Goal: Task Accomplishment & Management: Complete application form

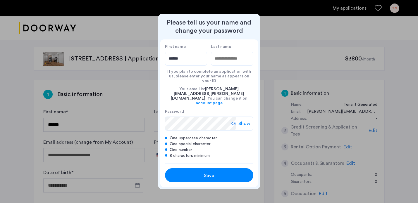
type input "******"
type input "*******"
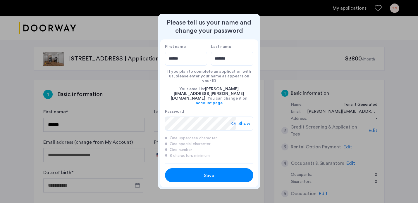
click at [235, 121] on icon at bounding box center [233, 123] width 5 height 5
click at [218, 172] on div "Save" at bounding box center [209, 175] width 56 height 7
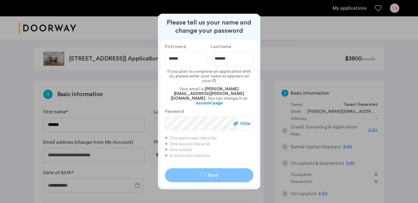
type input "******"
type input "*******"
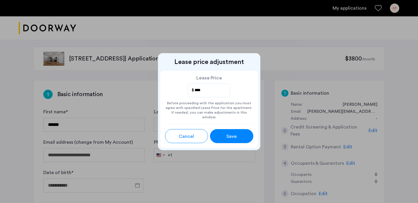
click at [238, 134] on div "Save" at bounding box center [231, 136] width 19 height 7
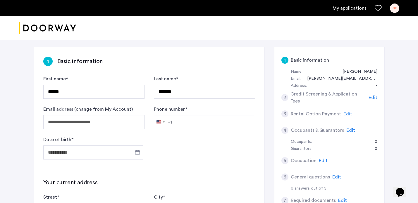
scroll to position [48, 0]
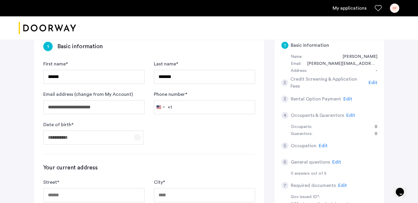
click at [134, 138] on span "Open calendar" at bounding box center [137, 137] width 14 height 14
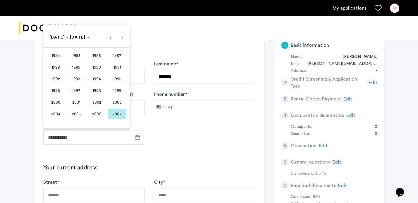
click at [77, 78] on span "1993" at bounding box center [76, 79] width 18 height 11
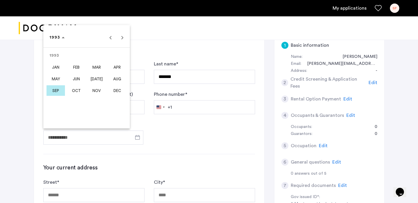
click at [55, 91] on span "SEP" at bounding box center [55, 90] width 18 height 11
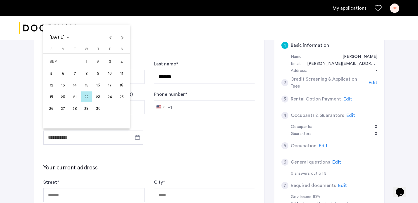
click at [109, 84] on span "17" at bounding box center [110, 85] width 11 height 11
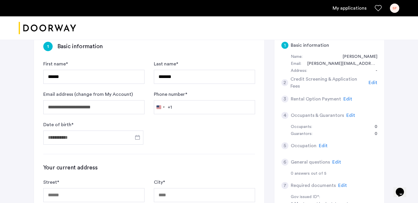
type input "**********"
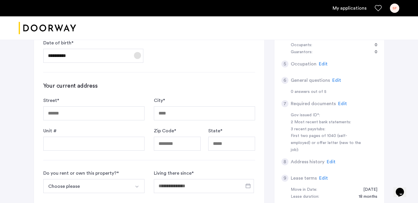
scroll to position [125, 0]
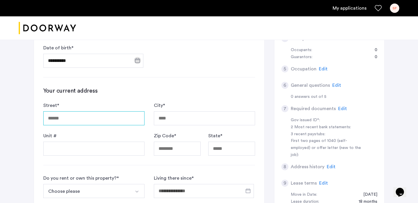
click at [94, 117] on input "Street *" at bounding box center [93, 118] width 101 height 14
type input "**********"
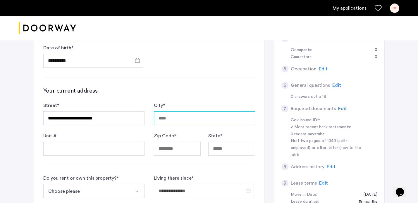
type input "******"
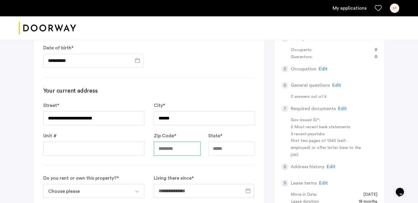
type input "*****"
type input "**"
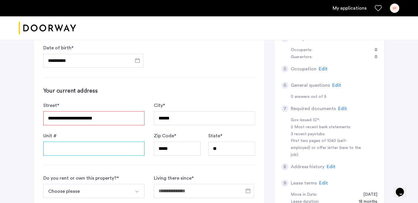
click at [105, 148] on input "Unit #" at bounding box center [93, 149] width 101 height 14
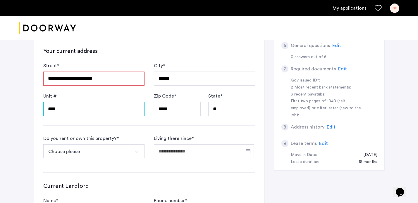
type input "****"
click at [134, 150] on button "Select option" at bounding box center [137, 151] width 14 height 14
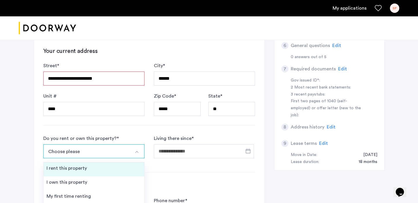
click at [107, 171] on li "I rent this property" at bounding box center [94, 169] width 101 height 14
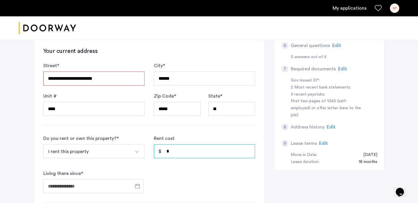
click at [196, 151] on input "*" at bounding box center [204, 151] width 101 height 14
type input "*"
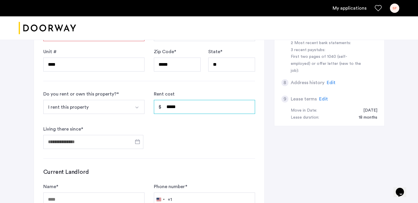
type input "*****"
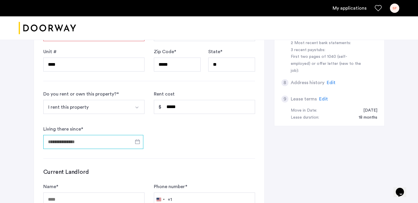
click at [111, 139] on input "Living there since *" at bounding box center [93, 142] width 100 height 14
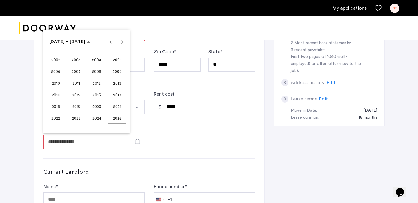
click at [101, 118] on span "2024" at bounding box center [96, 118] width 18 height 11
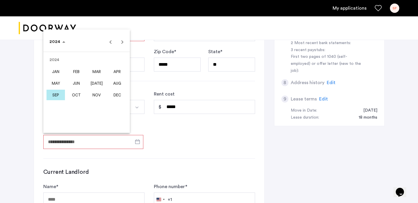
click at [93, 84] on span "[DATE]" at bounding box center [96, 83] width 18 height 11
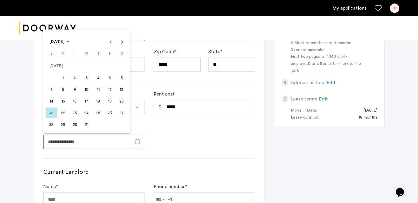
click at [64, 101] on span "15" at bounding box center [63, 101] width 11 height 11
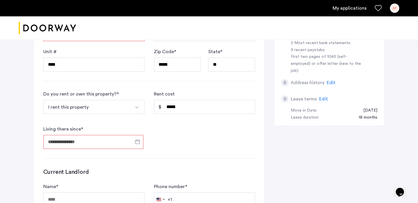
type input "**********"
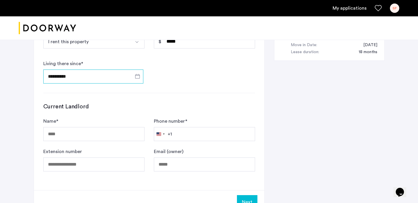
scroll to position [279, 0]
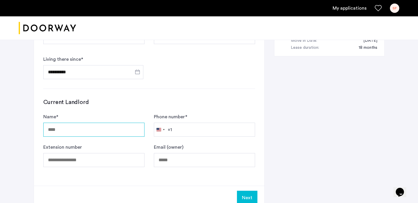
click at [119, 130] on input "Name *" at bounding box center [93, 130] width 101 height 14
type input "**********"
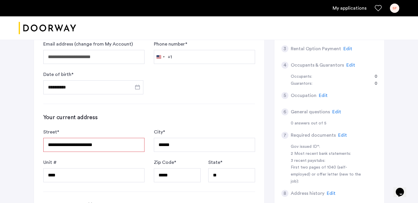
scroll to position [98, 0]
click at [207, 56] on input "Phone number *" at bounding box center [204, 57] width 101 height 14
type input "**********"
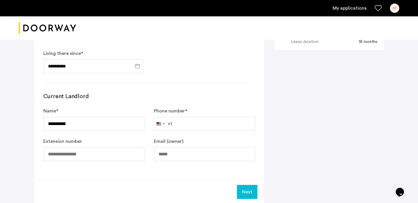
scroll to position [307, 0]
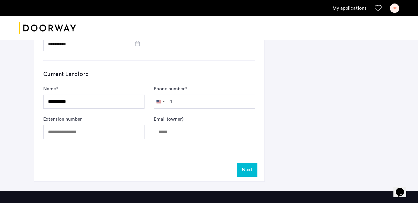
click at [180, 133] on input "Email (owner)" at bounding box center [204, 132] width 101 height 14
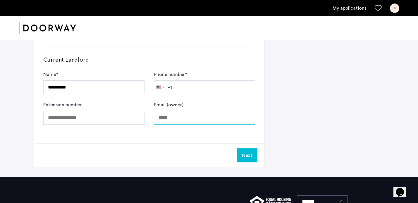
scroll to position [323, 0]
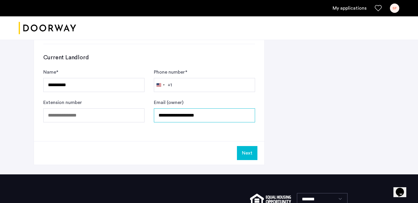
type input "**********"
click at [253, 153] on button "Next" at bounding box center [247, 153] width 20 height 14
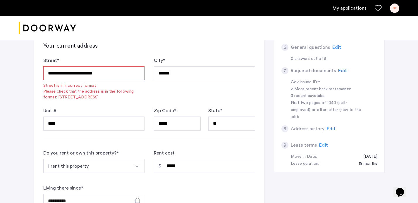
scroll to position [168, 0]
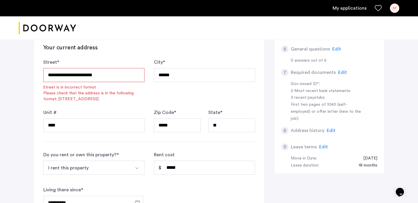
drag, startPoint x: 112, startPoint y: 75, endPoint x: 85, endPoint y: 76, distance: 26.9
click at [85, 76] on input "**********" at bounding box center [93, 75] width 101 height 14
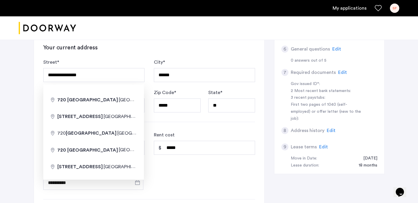
click at [149, 117] on div "**********" at bounding box center [149, 104] width 230 height 384
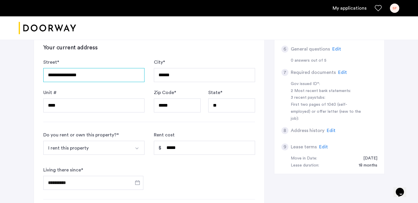
click at [107, 75] on input "**********" at bounding box center [93, 75] width 101 height 14
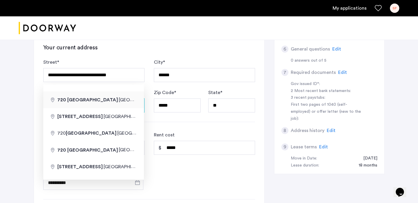
type input "**********"
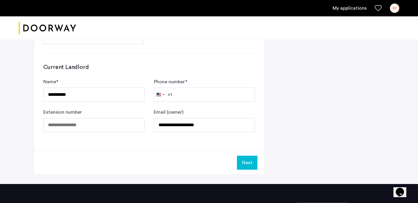
scroll to position [380, 0]
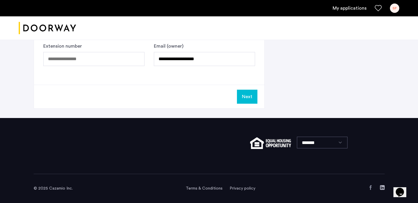
click at [248, 95] on button "Next" at bounding box center [247, 97] width 20 height 14
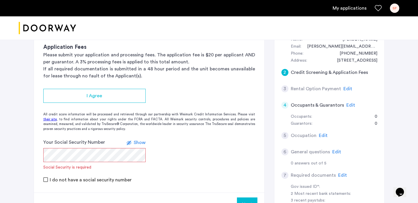
scroll to position [47, 0]
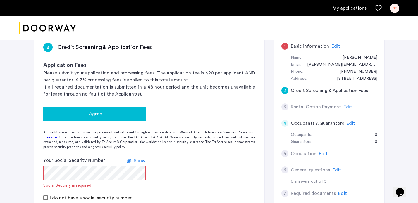
click at [112, 115] on div "I Agree" at bounding box center [94, 113] width 93 height 7
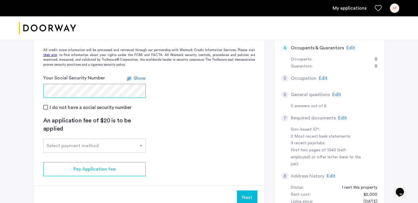
scroll to position [123, 0]
click at [117, 144] on input "text" at bounding box center [88, 144] width 84 height 4
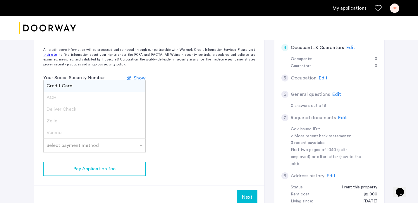
click at [82, 112] on div "Deliver Check" at bounding box center [95, 109] width 102 height 12
click at [86, 86] on div "Credit Card" at bounding box center [95, 86] width 102 height 12
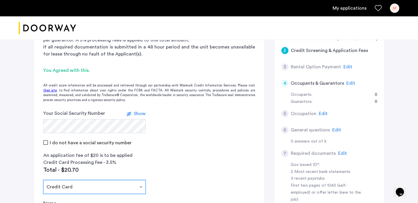
scroll to position [82, 0]
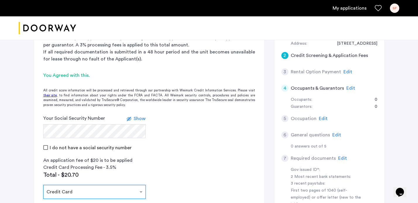
click at [375, 99] on div "0" at bounding box center [372, 99] width 8 height 7
click at [349, 88] on span "Edit" at bounding box center [350, 88] width 9 height 5
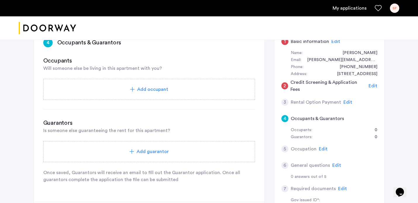
scroll to position [63, 0]
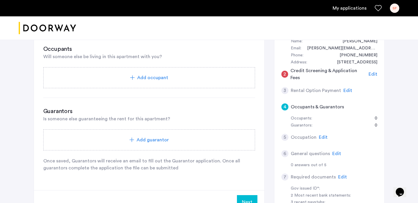
click at [146, 141] on span "Add guarantor" at bounding box center [152, 139] width 32 height 7
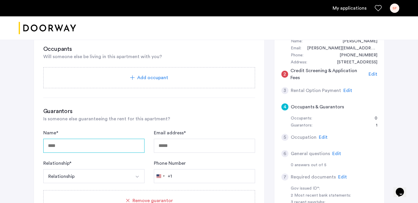
click at [117, 144] on input "Name *" at bounding box center [93, 146] width 101 height 14
type input "**********"
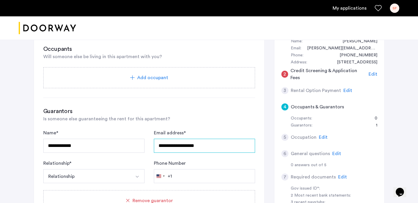
type input "**********"
click at [91, 175] on button "Relationship" at bounding box center [86, 176] width 87 height 14
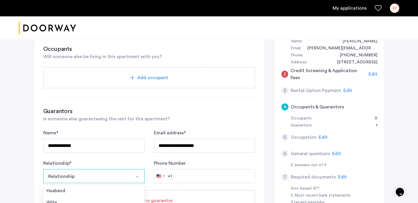
scroll to position [131, 0]
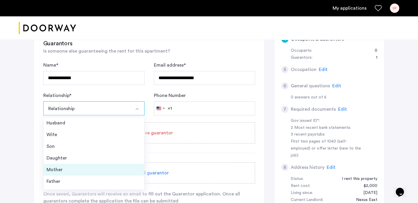
click at [76, 171] on div "Mother" at bounding box center [93, 169] width 95 height 7
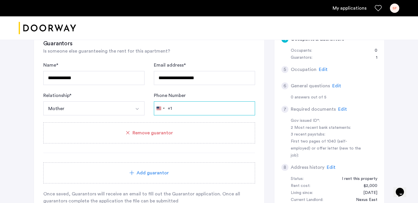
click at [193, 108] on input "Phone Number" at bounding box center [204, 108] width 101 height 14
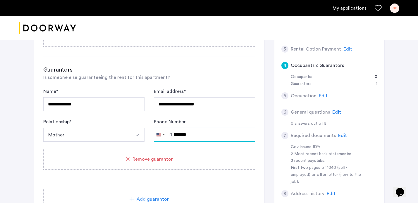
scroll to position [174, 0]
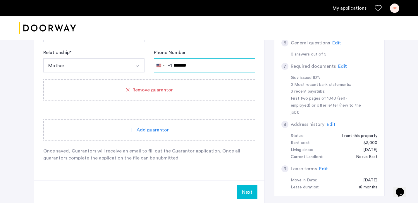
type input "*******"
click at [245, 194] on button "Next" at bounding box center [247, 192] width 20 height 14
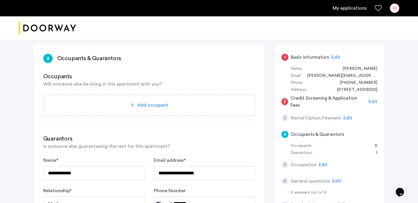
scroll to position [23, 0]
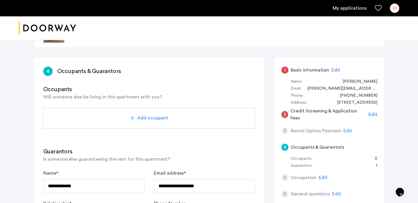
click at [145, 118] on span "Add occupant" at bounding box center [152, 118] width 31 height 7
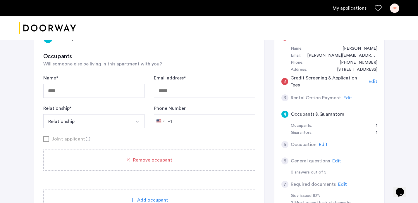
scroll to position [60, 0]
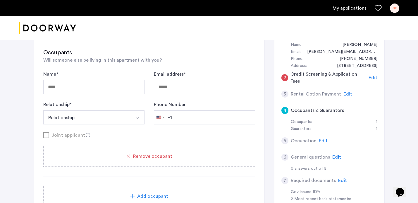
click at [135, 119] on img "Select option" at bounding box center [137, 118] width 5 height 5
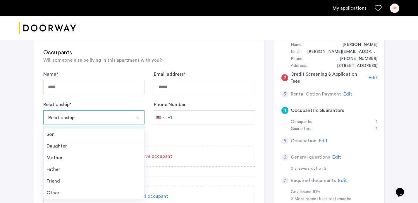
scroll to position [0, 0]
click at [168, 132] on div "Joint applicant" at bounding box center [149, 134] width 212 height 7
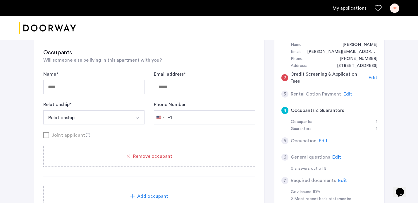
click at [145, 157] on span "Remove occupant" at bounding box center [152, 156] width 39 height 7
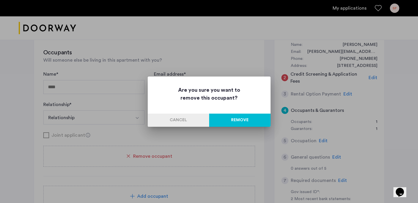
click at [241, 118] on button "Remove" at bounding box center [239, 120] width 61 height 13
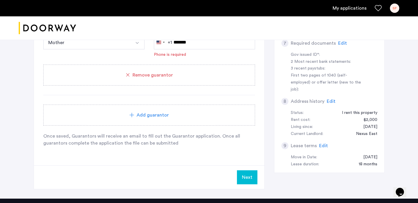
scroll to position [200, 0]
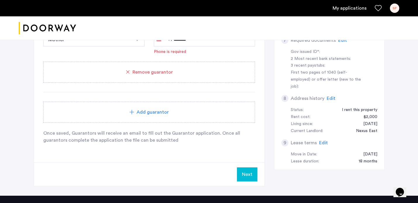
click at [248, 175] on button "Next" at bounding box center [247, 174] width 20 height 14
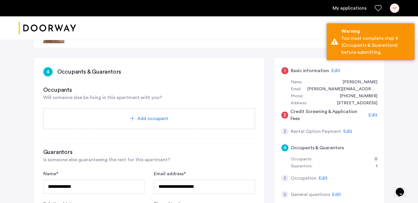
scroll to position [0, 0]
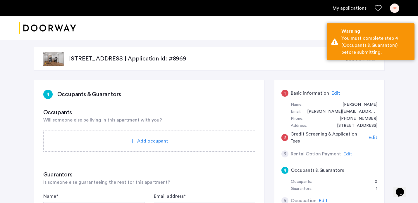
click at [285, 156] on div "3" at bounding box center [284, 153] width 7 height 7
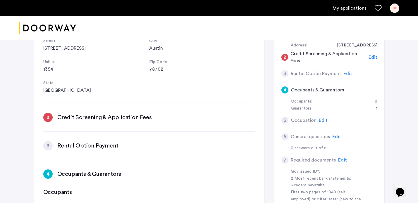
scroll to position [85, 0]
click at [93, 114] on h3 "Credit Screening & Application Fees" at bounding box center [104, 118] width 94 height 8
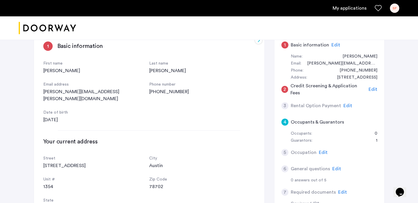
scroll to position [46, 0]
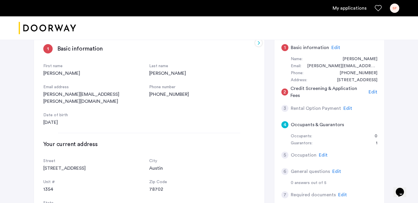
click at [372, 91] on span "Edit" at bounding box center [372, 92] width 9 height 5
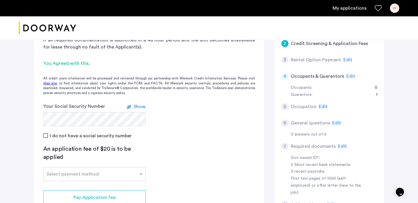
scroll to position [115, 0]
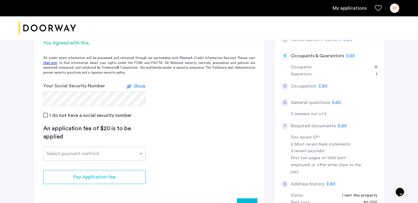
click at [134, 84] on span "Show" at bounding box center [140, 86] width 12 height 5
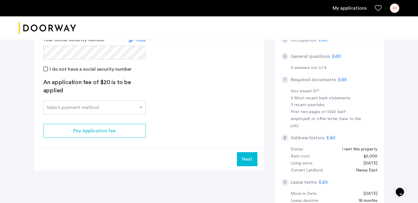
scroll to position [162, 0]
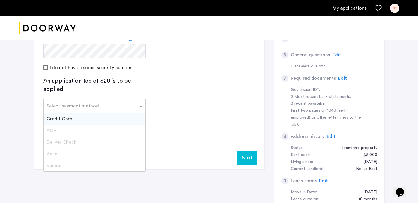
click at [129, 104] on input "text" at bounding box center [88, 105] width 84 height 4
click at [116, 121] on div "Credit Card" at bounding box center [95, 119] width 102 height 12
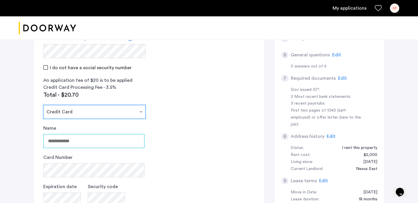
click at [116, 141] on input "Name" at bounding box center [93, 141] width 101 height 14
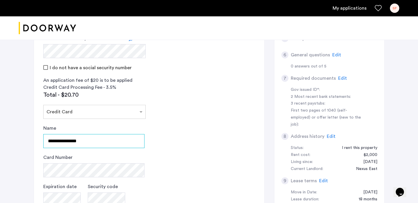
drag, startPoint x: 102, startPoint y: 143, endPoint x: 44, endPoint y: 143, distance: 57.8
click at [44, 143] on input "**********" at bounding box center [93, 141] width 101 height 14
type input "**********"
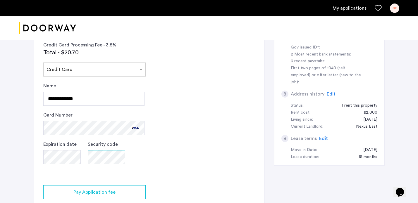
scroll to position [235, 0]
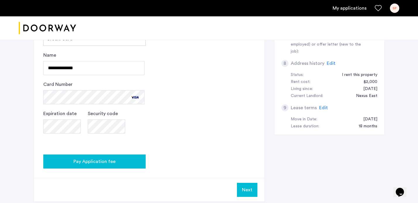
click at [121, 167] on button "Pay Application fee" at bounding box center [94, 162] width 102 height 14
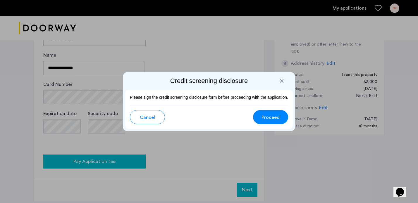
scroll to position [0, 0]
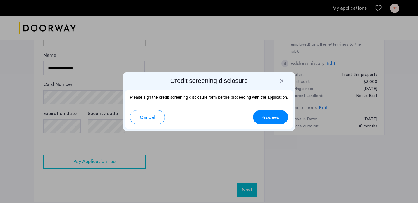
click at [281, 82] on div at bounding box center [281, 81] width 6 height 6
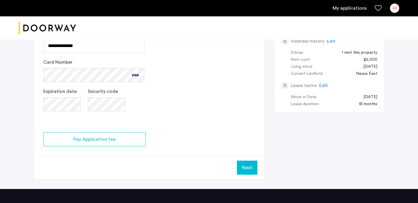
scroll to position [256, 0]
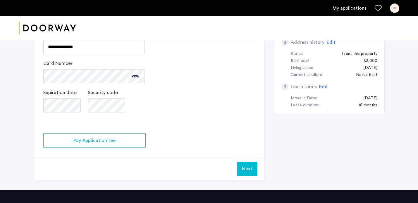
click at [247, 172] on button "Next" at bounding box center [247, 169] width 20 height 14
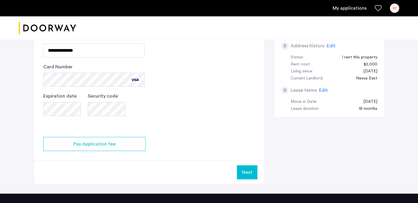
scroll to position [258, 0]
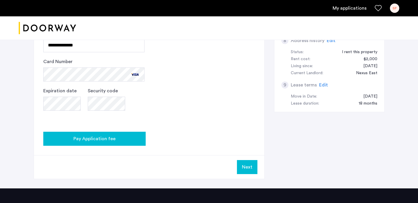
click at [117, 138] on div "Pay Application fee" at bounding box center [94, 138] width 93 height 7
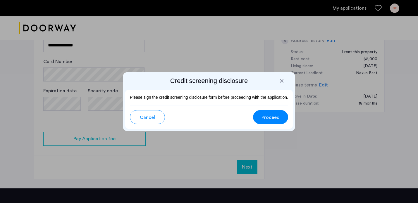
click at [275, 118] on span "Proceed" at bounding box center [270, 117] width 18 height 7
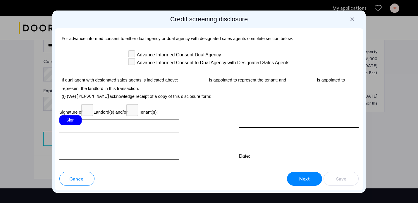
scroll to position [1741, 0]
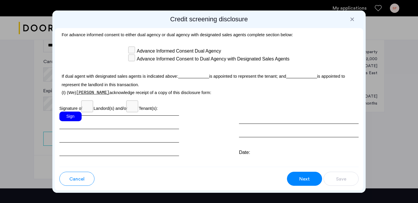
click at [79, 121] on div "Sign" at bounding box center [70, 117] width 22 height 10
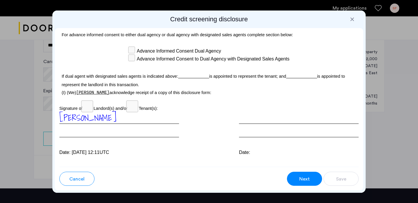
scroll to position [1768, 0]
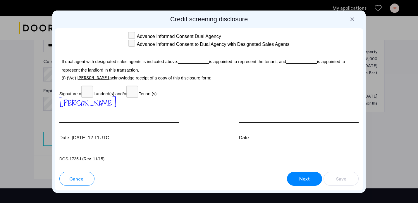
click at [249, 106] on div at bounding box center [299, 110] width 120 height 26
click at [246, 116] on div at bounding box center [299, 110] width 120 height 26
click at [245, 128] on div "Date:" at bounding box center [299, 119] width 120 height 44
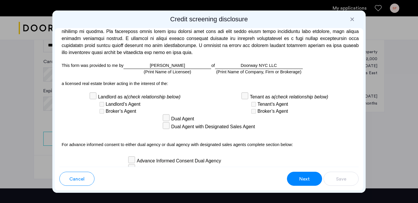
scroll to position [1617, 0]
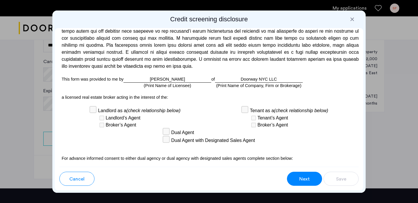
click at [310, 185] on button "Next" at bounding box center [304, 179] width 35 height 14
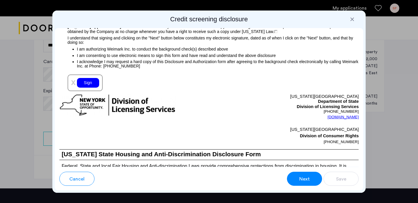
scroll to position [675, 0]
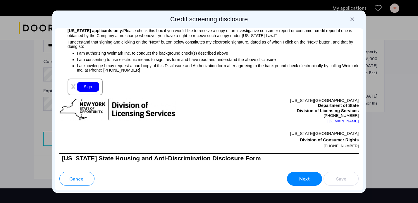
click at [88, 92] on div "Sign" at bounding box center [88, 87] width 22 height 10
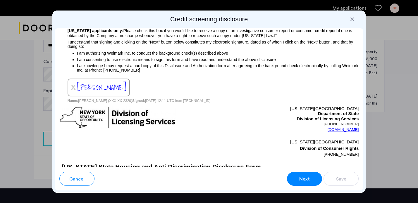
click at [304, 181] on span "Next" at bounding box center [304, 179] width 11 height 7
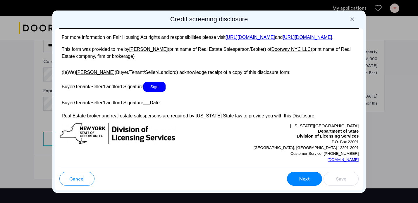
scroll to position [1110, 0]
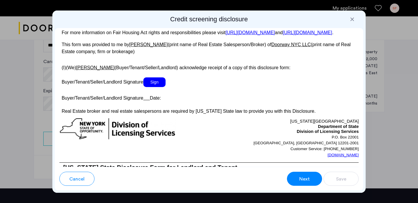
click at [152, 87] on span "Sign" at bounding box center [154, 82] width 22 height 10
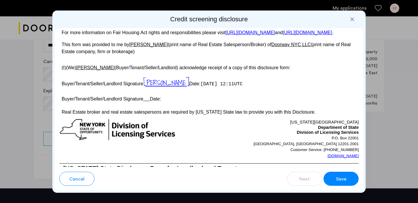
click at [335, 177] on button "Save" at bounding box center [340, 179] width 35 height 14
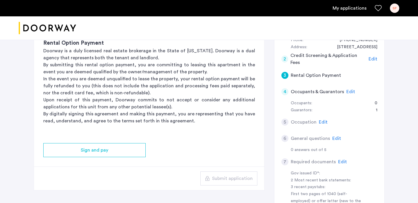
scroll to position [78, 0]
click at [288, 122] on div "5 Occupation Edit" at bounding box center [329, 122] width 96 height 16
click at [322, 121] on span "Edit" at bounding box center [322, 122] width 9 height 5
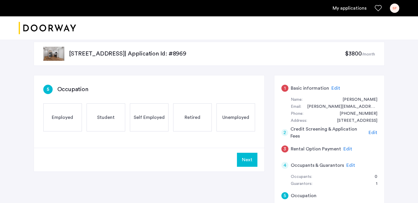
scroll to position [0, 0]
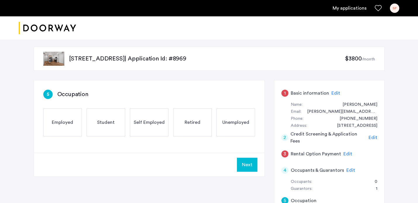
click at [151, 129] on div "Self Employed" at bounding box center [149, 122] width 39 height 28
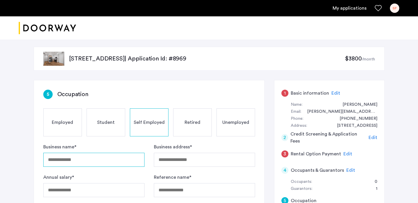
click at [109, 160] on input "Business name *" at bounding box center [93, 160] width 101 height 14
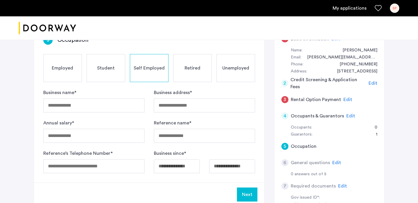
click at [334, 162] on span "Edit" at bounding box center [336, 162] width 9 height 5
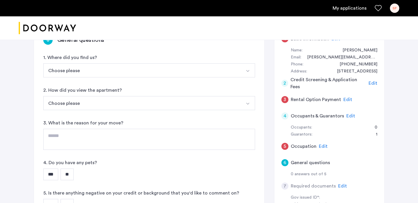
scroll to position [34, 0]
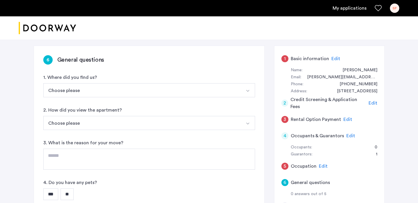
click at [86, 86] on button "Choose please" at bounding box center [142, 90] width 198 height 14
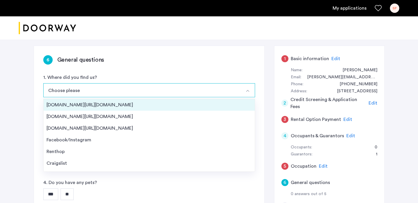
click at [83, 107] on div "[DOMAIN_NAME][URL][DOMAIN_NAME]" at bounding box center [148, 104] width 205 height 7
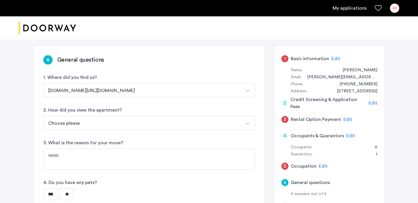
click at [81, 126] on button "Choose please" at bounding box center [142, 123] width 198 height 14
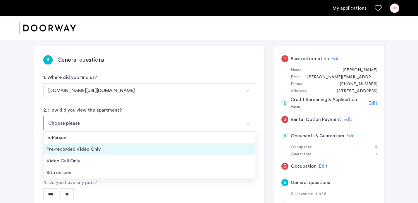
click at [74, 151] on div "Pre-recorded Video Only" at bounding box center [148, 149] width 205 height 7
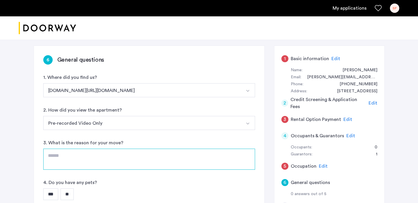
click at [76, 156] on textarea at bounding box center [149, 159] width 212 height 21
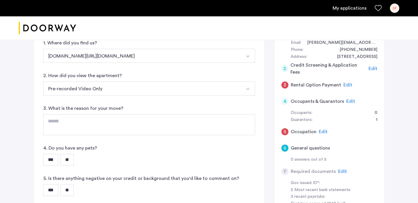
click at [70, 160] on input "**" at bounding box center [66, 160] width 13 height 12
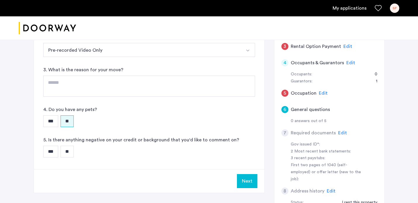
scroll to position [109, 0]
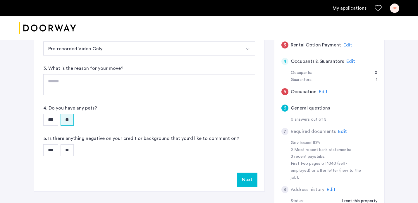
click at [72, 153] on input "**" at bounding box center [66, 150] width 13 height 12
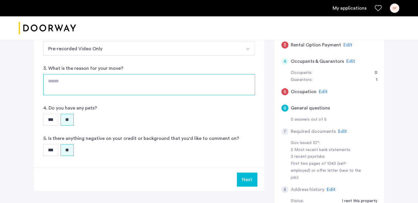
click at [75, 88] on textarea at bounding box center [149, 84] width 212 height 21
type textarea "*"
type textarea "********"
click at [252, 181] on button "Next" at bounding box center [247, 180] width 20 height 14
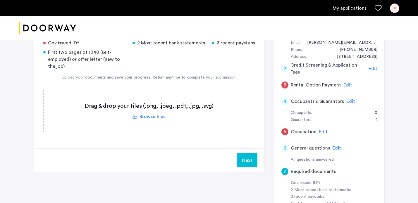
scroll to position [69, 0]
click at [321, 131] on span "Edit" at bounding box center [322, 132] width 9 height 5
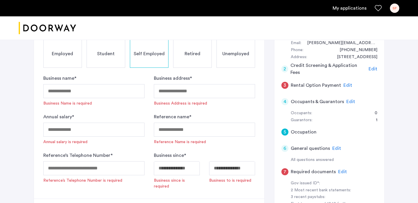
click at [51, 52] on div "Employed" at bounding box center [62, 54] width 39 height 28
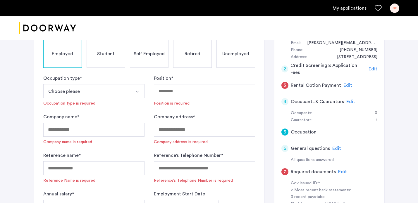
click at [98, 89] on button "Choose please" at bounding box center [86, 91] width 87 height 14
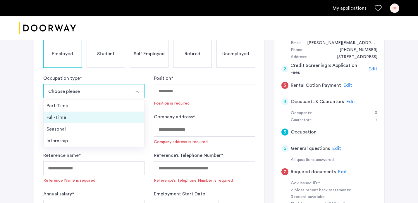
click at [75, 116] on div "Full-Time" at bounding box center [93, 117] width 95 height 7
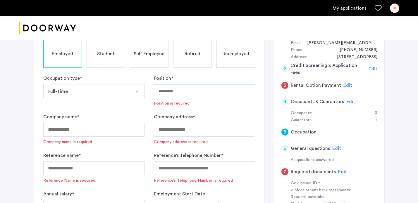
click at [176, 89] on input "Position *" at bounding box center [204, 91] width 101 height 14
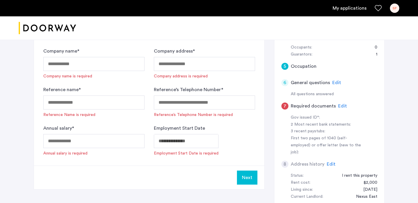
scroll to position [134, 0]
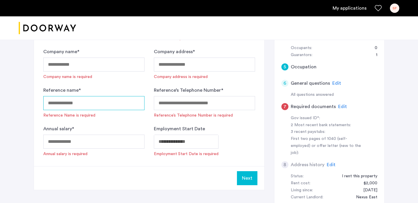
click at [75, 103] on input "Reference name *" at bounding box center [93, 103] width 101 height 14
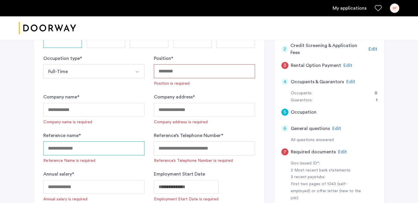
scroll to position [81, 0]
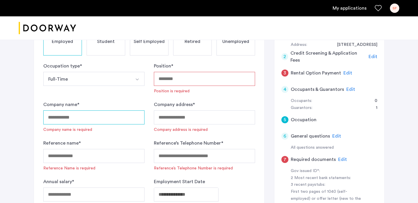
click at [73, 121] on input "Company name *" at bounding box center [93, 117] width 101 height 14
type input "**********"
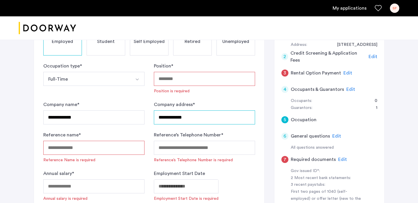
type input "**********"
click at [68, 148] on input "Reference name *" at bounding box center [93, 148] width 101 height 14
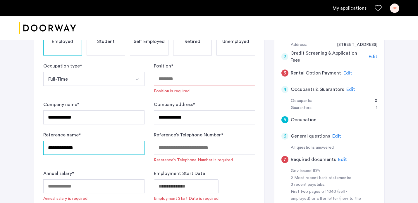
type input "**********"
click at [186, 81] on input "Position *" at bounding box center [204, 79] width 101 height 14
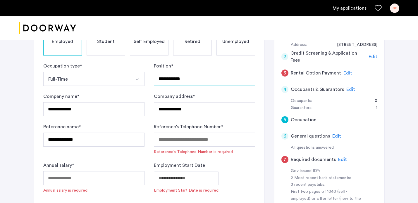
type input "**********"
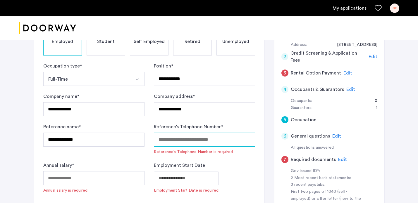
click at [173, 141] on input "Reference’s Telephone Number *" at bounding box center [204, 140] width 101 height 14
click at [249, 155] on form "**********" at bounding box center [149, 128] width 212 height 131
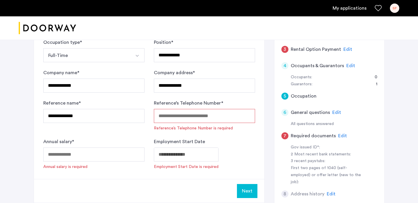
scroll to position [107, 0]
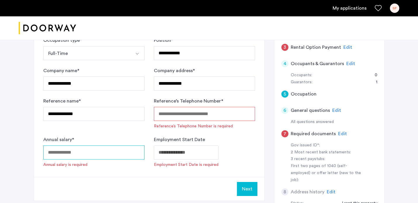
click at [105, 152] on input "Annual salary *" at bounding box center [93, 152] width 101 height 14
type input "*****"
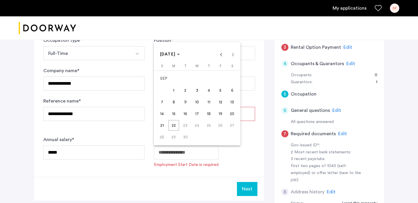
click at [176, 53] on span "[DATE]" at bounding box center [168, 54] width 16 height 4
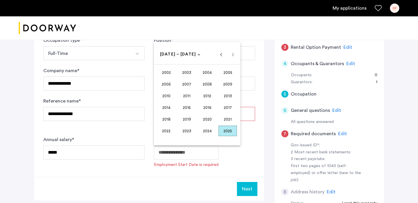
click at [221, 118] on span "2021" at bounding box center [227, 119] width 18 height 11
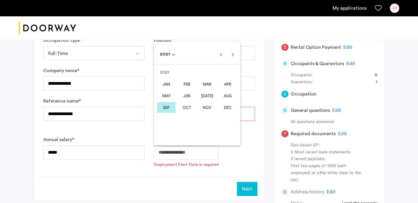
click at [208, 85] on span "MAR" at bounding box center [207, 84] width 18 height 11
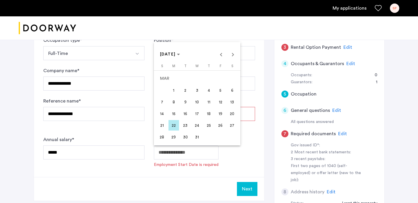
click at [174, 127] on span "22" at bounding box center [173, 125] width 11 height 11
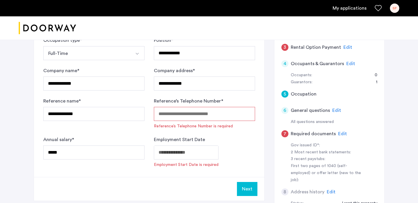
type input "**********"
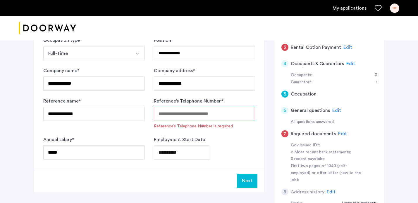
click at [222, 115] on input "Reference’s Telephone Number *" at bounding box center [204, 114] width 101 height 14
click at [249, 136] on div "**********" at bounding box center [204, 147] width 101 height 23
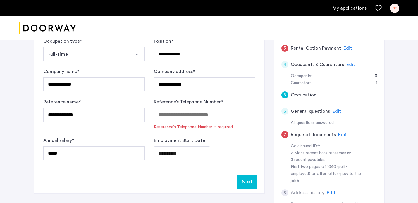
scroll to position [107, 0]
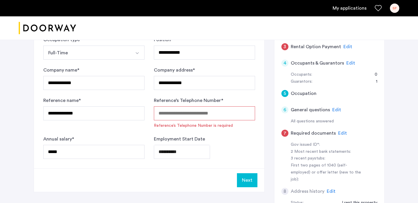
click at [176, 113] on input "Reference’s Telephone Number *" at bounding box center [204, 113] width 101 height 14
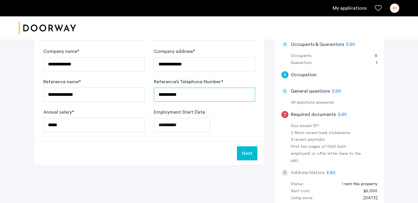
scroll to position [135, 0]
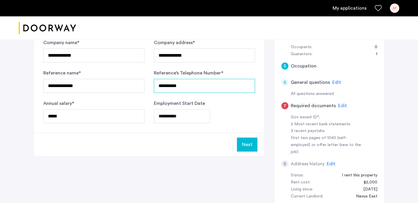
type input "**********"
click at [247, 149] on button "Next" at bounding box center [247, 145] width 20 height 14
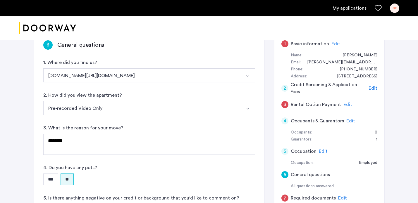
scroll to position [104, 0]
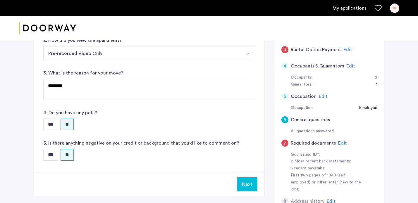
click at [48, 157] on input "***" at bounding box center [50, 155] width 15 height 12
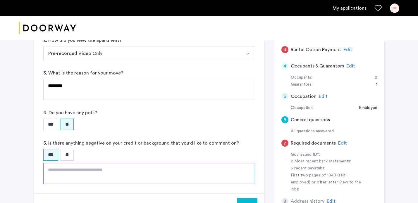
click at [74, 173] on textarea at bounding box center [149, 173] width 212 height 21
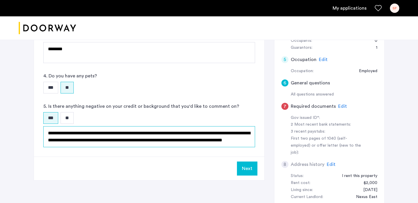
scroll to position [150, 0]
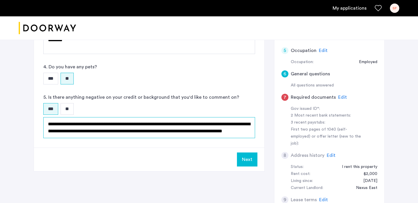
type textarea "**********"
click at [247, 163] on button "Next" at bounding box center [247, 160] width 20 height 14
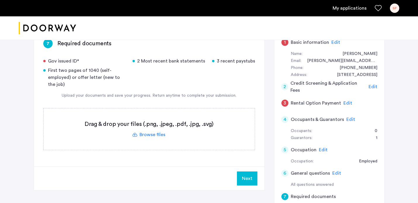
scroll to position [52, 0]
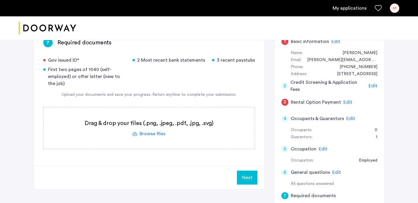
click at [148, 135] on label at bounding box center [149, 128] width 211 height 41
click at [0, 0] on input "file" at bounding box center [0, 0] width 0 height 0
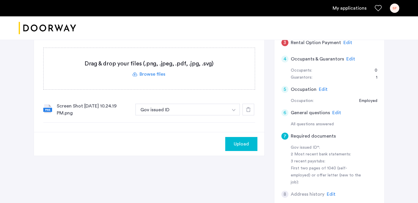
scroll to position [122, 0]
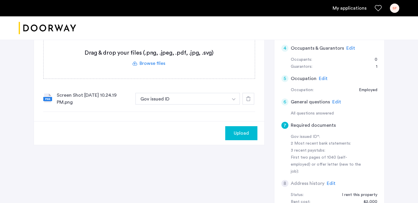
click at [228, 96] on button "button" at bounding box center [234, 99] width 12 height 12
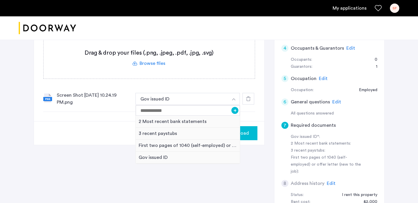
click at [232, 99] on img "button" at bounding box center [234, 99] width 4 height 2
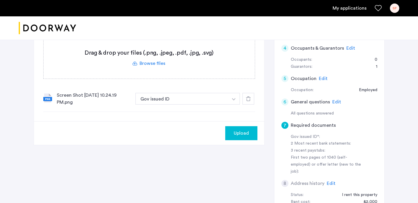
click at [254, 98] on div at bounding box center [248, 99] width 12 height 12
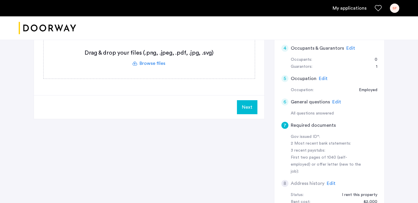
click at [151, 63] on label at bounding box center [149, 57] width 211 height 41
click at [0, 0] on input "file" at bounding box center [0, 0] width 0 height 0
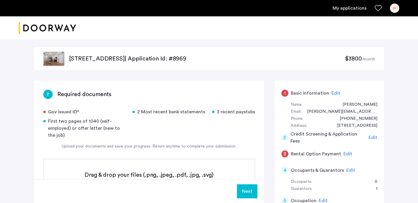
scroll to position [65, 0]
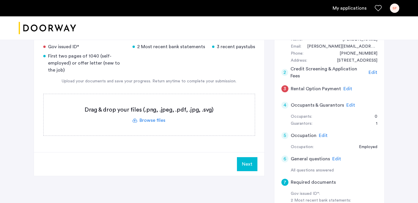
click at [152, 121] on label at bounding box center [149, 114] width 211 height 41
click at [0, 0] on input "file" at bounding box center [0, 0] width 0 height 0
click at [413, 67] on div "[STREET_ADDRESS] | Application Id: #8969 $3800 /month 7 Required documents Gov …" at bounding box center [209, 146] width 418 height 349
click at [148, 124] on label at bounding box center [149, 114] width 211 height 41
click at [0, 0] on input "file" at bounding box center [0, 0] width 0 height 0
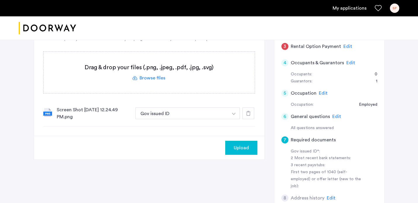
scroll to position [54, 0]
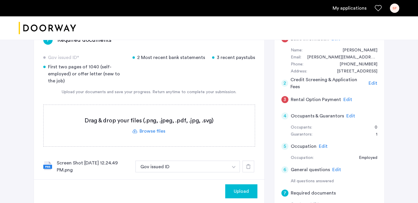
click at [155, 132] on label at bounding box center [149, 125] width 211 height 41
click at [0, 0] on input "file" at bounding box center [0, 0] width 0 height 0
click at [149, 130] on label at bounding box center [149, 125] width 211 height 41
click at [0, 0] on input "file" at bounding box center [0, 0] width 0 height 0
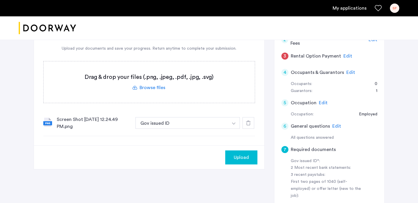
scroll to position [101, 0]
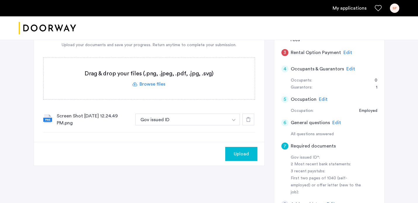
click at [144, 86] on label at bounding box center [149, 78] width 211 height 41
click at [0, 0] on input "file" at bounding box center [0, 0] width 0 height 0
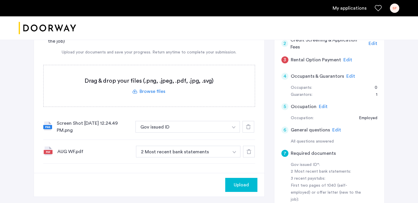
scroll to position [88, 0]
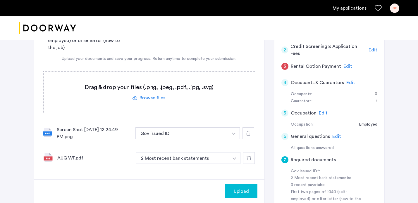
click at [150, 98] on label at bounding box center [149, 92] width 211 height 41
click at [0, 0] on input "file" at bounding box center [0, 0] width 0 height 0
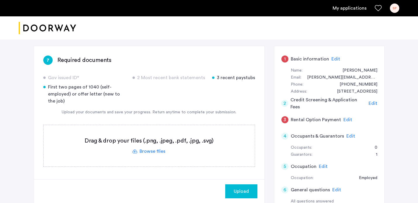
scroll to position [30, 0]
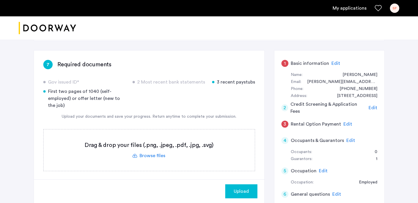
click at [322, 169] on span "Edit" at bounding box center [322, 171] width 9 height 5
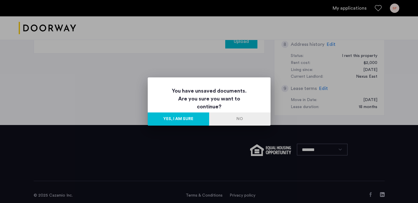
scroll to position [0, 0]
click at [192, 120] on button "Yes, I am sure" at bounding box center [178, 118] width 61 height 13
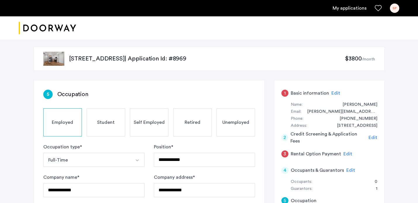
click at [69, 122] on span "Employed" at bounding box center [62, 122] width 21 height 7
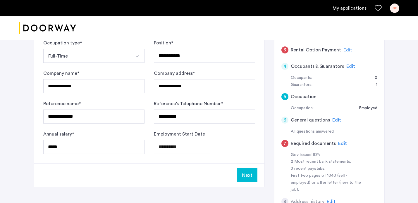
scroll to position [105, 0]
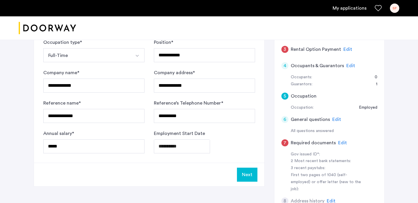
click at [338, 141] on span "Edit" at bounding box center [342, 143] width 9 height 5
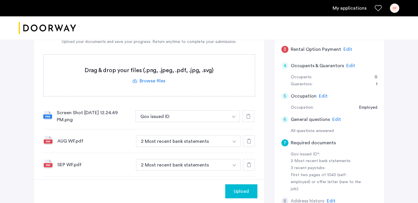
click at [155, 83] on label at bounding box center [149, 75] width 211 height 41
click at [0, 0] on input "file" at bounding box center [0, 0] width 0 height 0
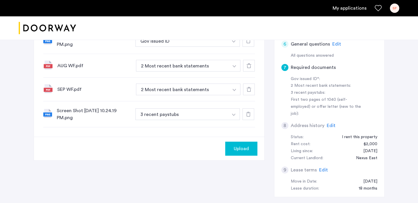
scroll to position [181, 0]
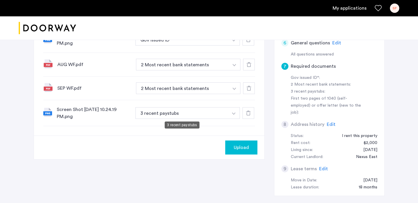
click at [178, 115] on button "3 recent paystubs" at bounding box center [181, 113] width 93 height 12
click at [236, 114] on button "button" at bounding box center [234, 113] width 12 height 12
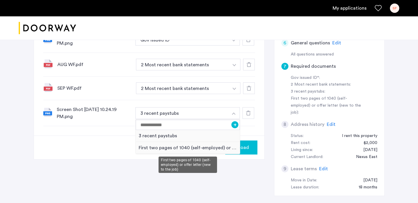
click at [199, 146] on div "First two pages of 1040 (self-employed) or offer letter (new to the job)" at bounding box center [188, 148] width 104 height 12
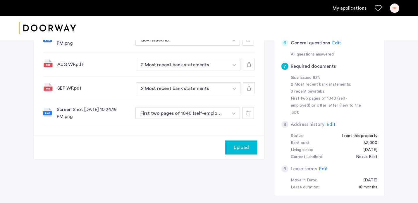
click at [51, 118] on div at bounding box center [47, 113] width 9 height 11
click at [50, 113] on img at bounding box center [47, 112] width 9 height 9
click at [75, 106] on div "Screen Shot [DATE] 10.24.19 PM.png" at bounding box center [94, 113] width 74 height 14
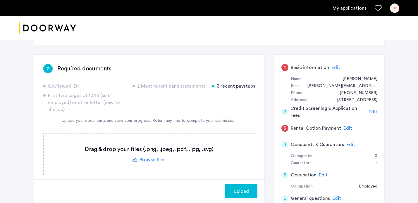
scroll to position [24, 0]
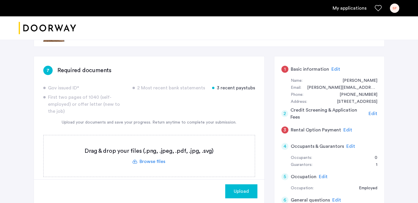
click at [152, 161] on label at bounding box center [149, 155] width 211 height 41
click at [0, 0] on input "file" at bounding box center [0, 0] width 0 height 0
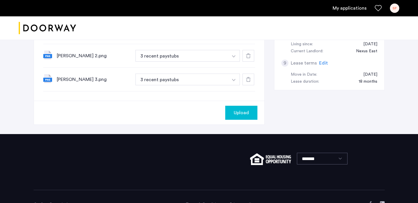
scroll to position [303, 0]
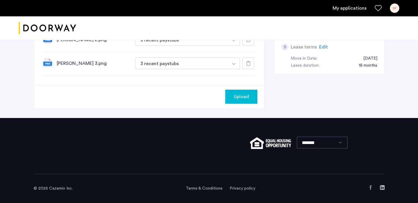
click at [249, 93] on button "Upload" at bounding box center [241, 97] width 32 height 14
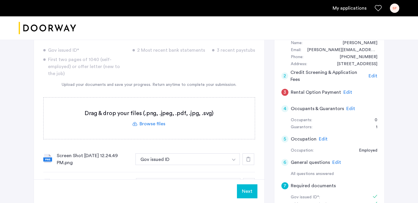
scroll to position [61, 0]
click at [249, 192] on button "Next" at bounding box center [247, 191] width 20 height 14
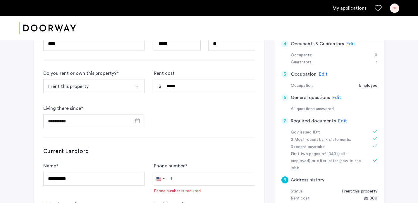
scroll to position [183, 0]
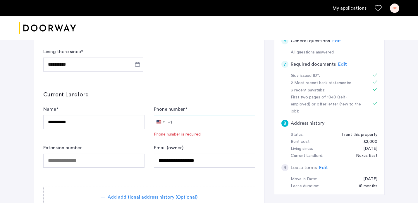
click at [200, 120] on input "Phone number *" at bounding box center [204, 122] width 101 height 14
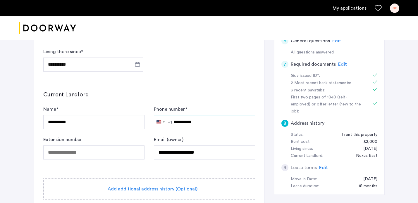
type input "**********"
click at [262, 100] on div "**********" at bounding box center [149, 53] width 230 height 312
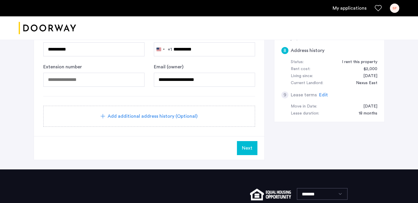
scroll to position [261, 0]
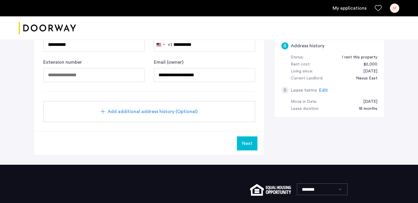
click at [245, 145] on span "Next" at bounding box center [247, 143] width 11 height 7
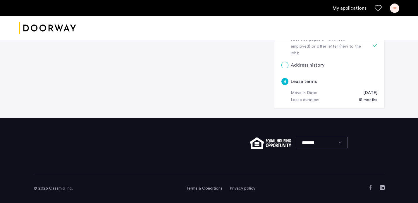
scroll to position [0, 0]
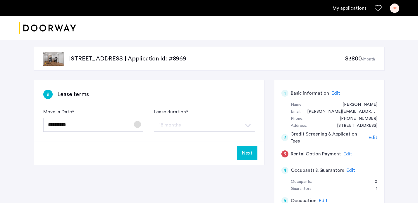
click at [134, 124] on span "Open calendar" at bounding box center [137, 124] width 14 height 14
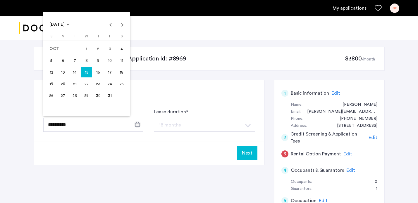
click at [134, 124] on div at bounding box center [209, 101] width 418 height 203
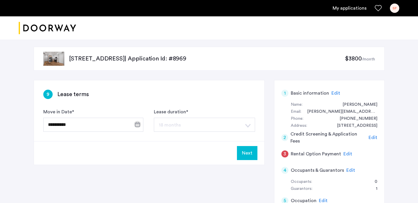
click at [247, 154] on button "Next" at bounding box center [247, 153] width 20 height 14
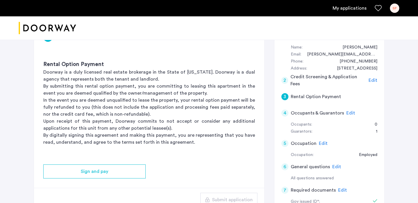
scroll to position [67, 0]
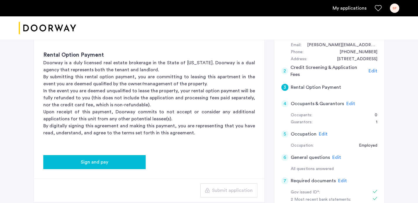
click at [107, 165] on span "Sign and pay" at bounding box center [94, 162] width 27 height 7
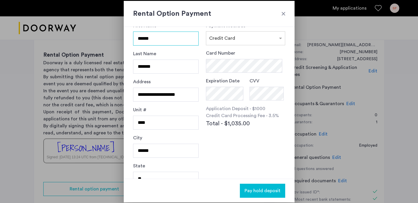
scroll to position [0, 0]
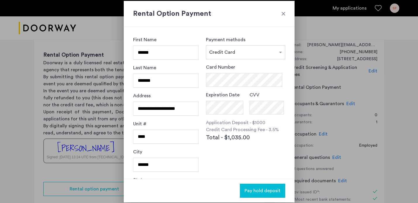
click at [284, 12] on div at bounding box center [283, 14] width 6 height 6
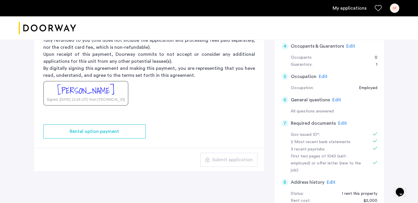
scroll to position [141, 0]
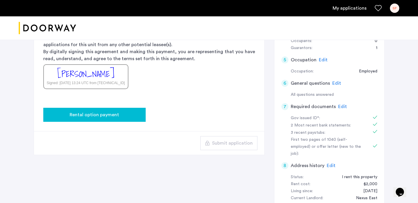
click at [127, 115] on div "Rental option payment" at bounding box center [94, 114] width 93 height 7
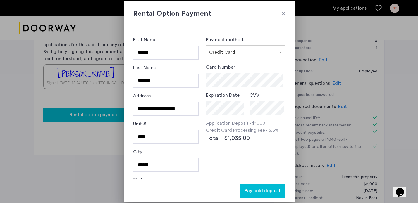
scroll to position [0, 0]
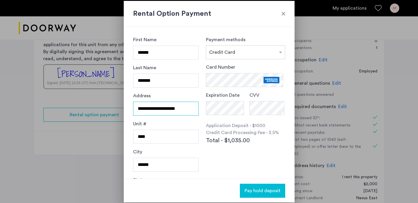
drag, startPoint x: 187, startPoint y: 108, endPoint x: 119, endPoint y: 106, distance: 67.5
click at [119, 106] on div "**********" at bounding box center [209, 101] width 418 height 203
type input "**********"
type input "********"
type input "*****"
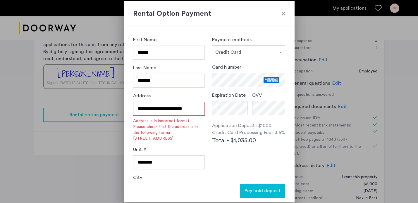
drag, startPoint x: 194, startPoint y: 109, endPoint x: 172, endPoint y: 110, distance: 21.6
click at [172, 110] on input "**********" at bounding box center [169, 109] width 72 height 14
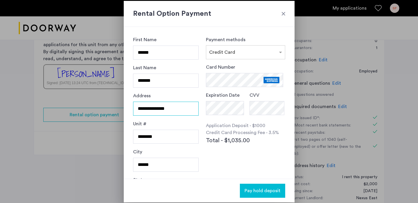
type input "**********"
click at [212, 159] on div "Card Number Expiration Date CVV Application Deposit - $1000 Credit Card Process…" at bounding box center [245, 118] width 79 height 108
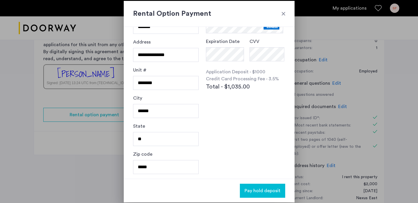
click at [264, 192] on span "Pay hold deposit" at bounding box center [262, 190] width 36 height 7
click at [261, 192] on span "Pay hold deposit" at bounding box center [262, 190] width 36 height 7
click at [235, 155] on div "**********" at bounding box center [209, 103] width 171 height 152
click at [255, 192] on span "Pay hold deposit" at bounding box center [262, 190] width 36 height 7
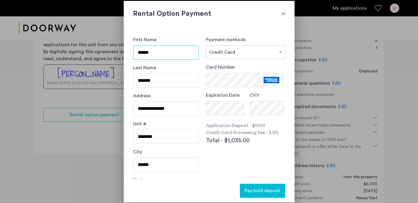
click at [185, 54] on input "******" at bounding box center [166, 53] width 66 height 14
click at [193, 30] on div "**********" at bounding box center [209, 103] width 171 height 152
click at [253, 188] on span "Pay hold deposit" at bounding box center [262, 190] width 36 height 7
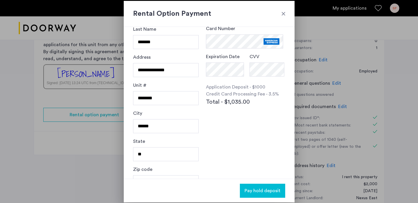
scroll to position [54, 0]
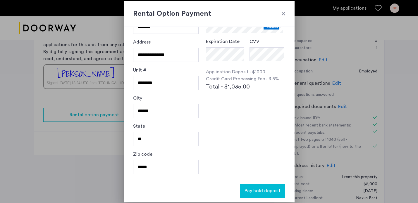
click at [260, 185] on button "Pay hold deposit" at bounding box center [262, 191] width 45 height 14
click at [260, 193] on span "Pay hold deposit" at bounding box center [262, 190] width 36 height 7
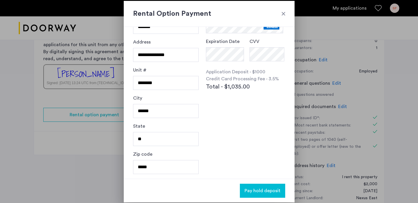
scroll to position [0, 0]
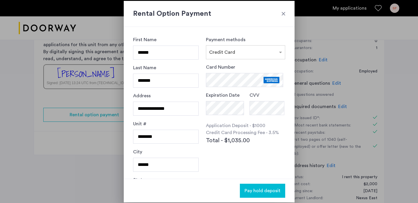
click at [264, 195] on button "Pay hold deposit" at bounding box center [262, 191] width 45 height 14
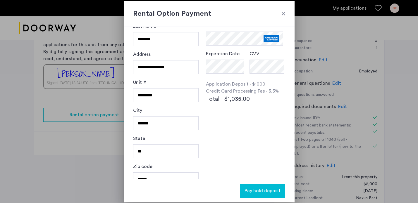
scroll to position [54, 0]
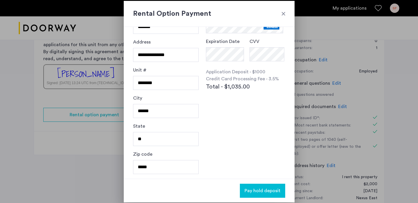
click at [283, 12] on div at bounding box center [283, 14] width 6 height 6
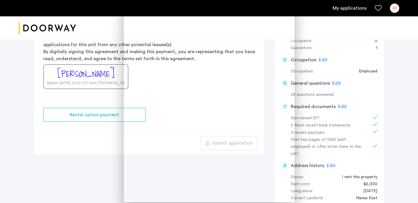
scroll to position [141, 0]
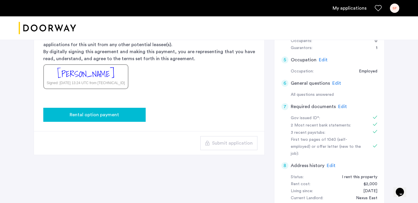
click at [110, 114] on span "Rental option payment" at bounding box center [94, 114] width 49 height 7
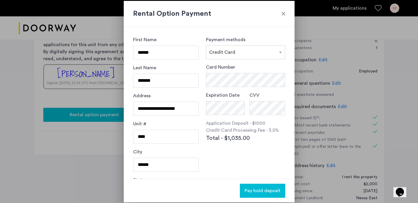
scroll to position [0, 0]
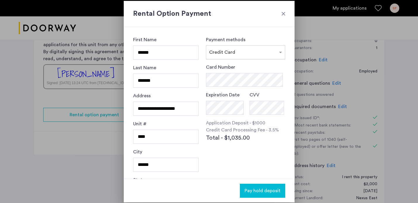
click at [225, 52] on input "text" at bounding box center [239, 51] width 61 height 4
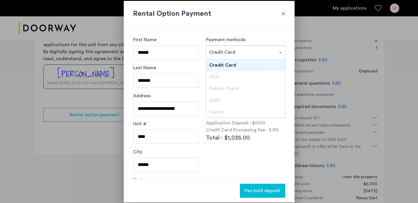
click at [225, 52] on input "text" at bounding box center [239, 51] width 61 height 4
click at [223, 64] on span "Credit Card" at bounding box center [222, 65] width 27 height 5
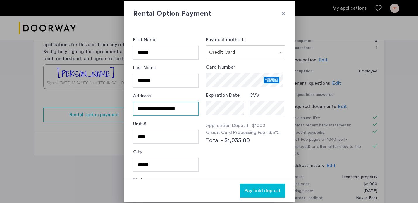
drag, startPoint x: 190, startPoint y: 109, endPoint x: 131, endPoint y: 109, distance: 59.0
click at [131, 109] on div "**********" at bounding box center [209, 103] width 171 height 152
type input "**********"
type input "********"
type input "*****"
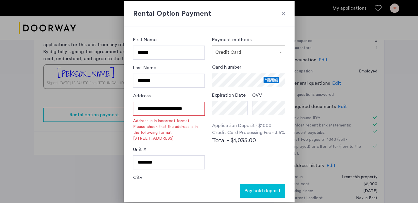
drag, startPoint x: 197, startPoint y: 110, endPoint x: 171, endPoint y: 110, distance: 26.3
click at [171, 110] on input "**********" at bounding box center [169, 109] width 72 height 14
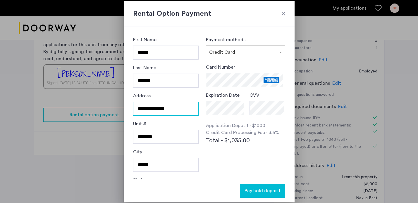
type input "**********"
click at [215, 157] on div "Card Number Expiration Date CVV Application Deposit - $1000 Credit Card Process…" at bounding box center [245, 118] width 79 height 108
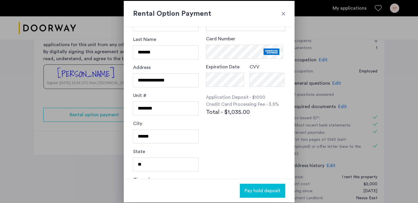
scroll to position [54, 0]
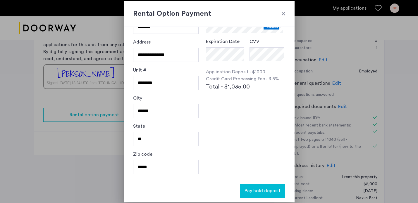
click at [258, 192] on span "Pay hold deposit" at bounding box center [262, 190] width 36 height 7
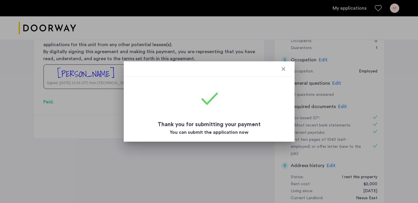
click at [283, 68] on div at bounding box center [283, 69] width 6 height 6
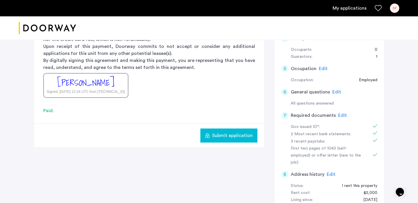
scroll to position [154, 0]
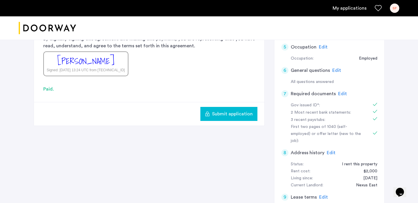
click at [245, 114] on span "Submit application" at bounding box center [232, 113] width 41 height 7
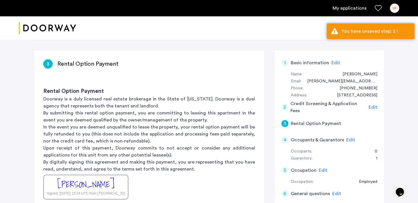
scroll to position [0, 0]
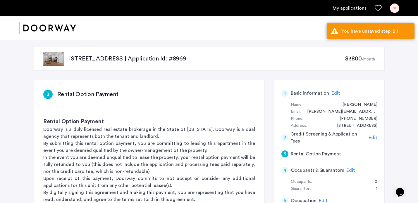
click at [373, 137] on span "Edit" at bounding box center [372, 137] width 9 height 5
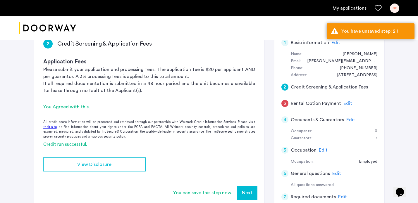
scroll to position [63, 0]
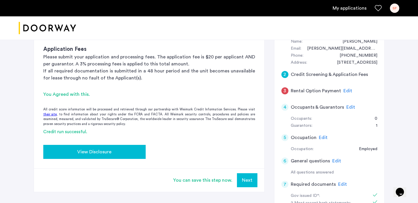
click at [116, 154] on div "View Disclosure" at bounding box center [94, 151] width 93 height 7
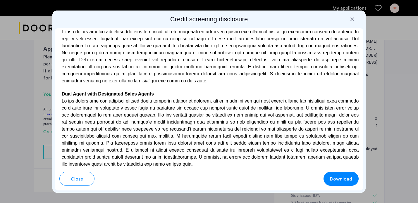
scroll to position [1777, 0]
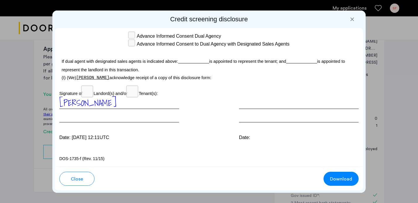
click at [351, 21] on div at bounding box center [352, 19] width 6 height 6
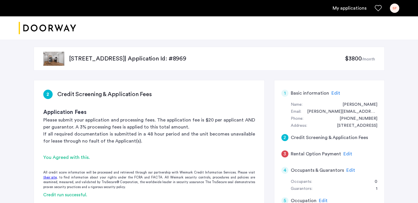
scroll to position [63, 0]
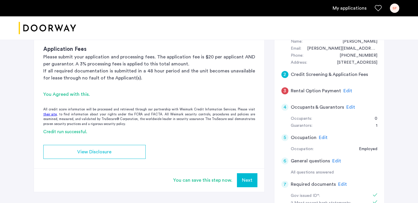
click at [344, 91] on span "Edit" at bounding box center [347, 91] width 9 height 5
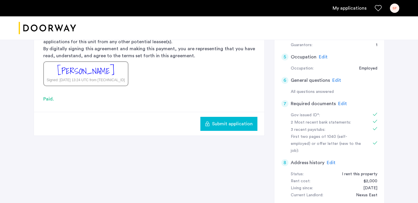
scroll to position [145, 0]
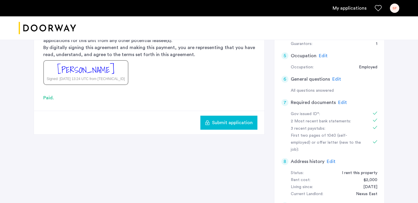
click at [224, 122] on span "Submit application" at bounding box center [232, 122] width 41 height 7
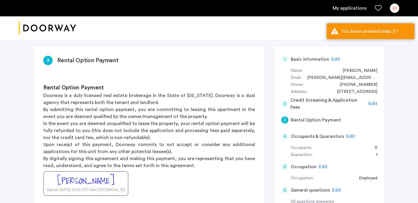
scroll to position [0, 0]
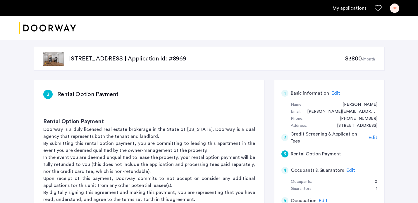
click at [374, 136] on span "Edit" at bounding box center [372, 137] width 9 height 5
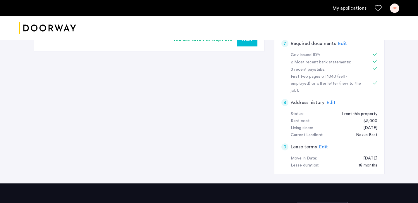
scroll to position [153, 0]
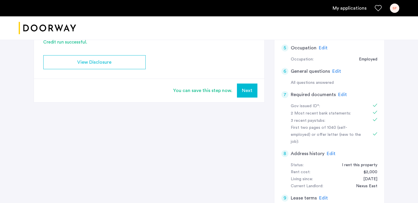
click at [248, 88] on button "Next" at bounding box center [247, 91] width 20 height 14
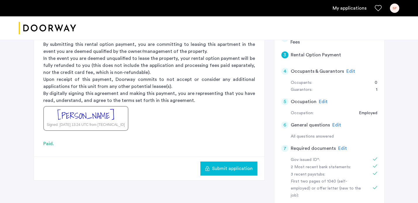
scroll to position [99, 0]
click at [350, 71] on span "Edit" at bounding box center [350, 71] width 9 height 5
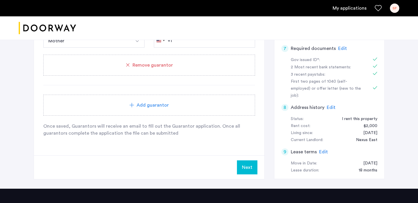
scroll to position [270, 0]
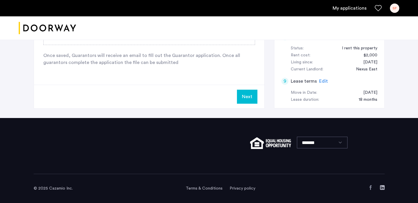
click at [248, 101] on button "Next" at bounding box center [247, 97] width 20 height 14
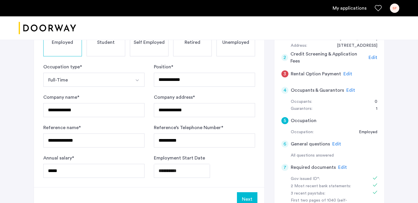
scroll to position [63, 0]
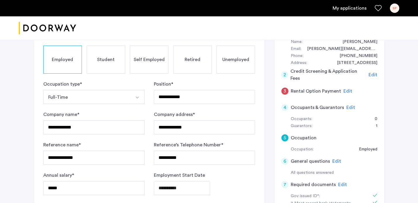
click at [349, 89] on span "Edit" at bounding box center [347, 91] width 9 height 5
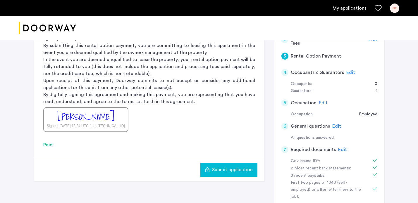
scroll to position [100, 0]
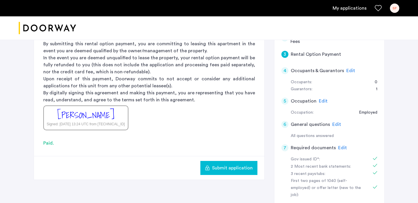
click at [224, 165] on span "Submit application" at bounding box center [232, 167] width 41 height 7
